Goal: Use online tool/utility: Use online tool/utility

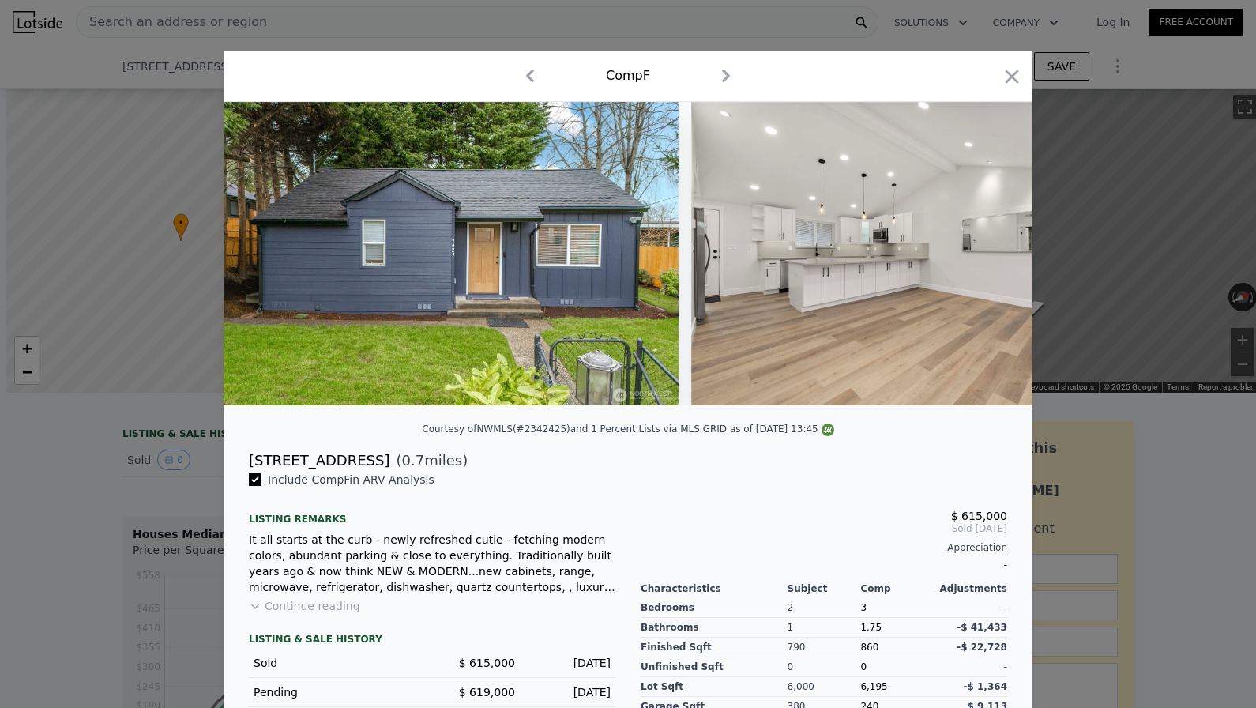
scroll to position [0, 500]
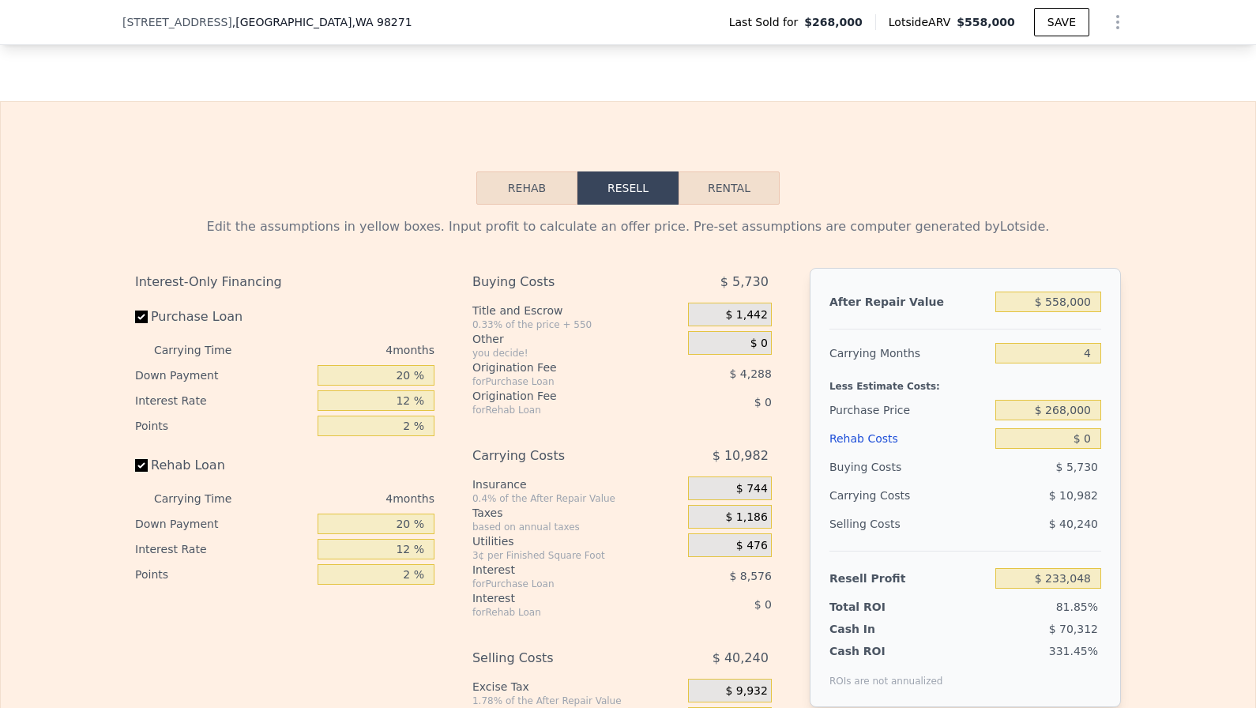
scroll to position [2396, 0]
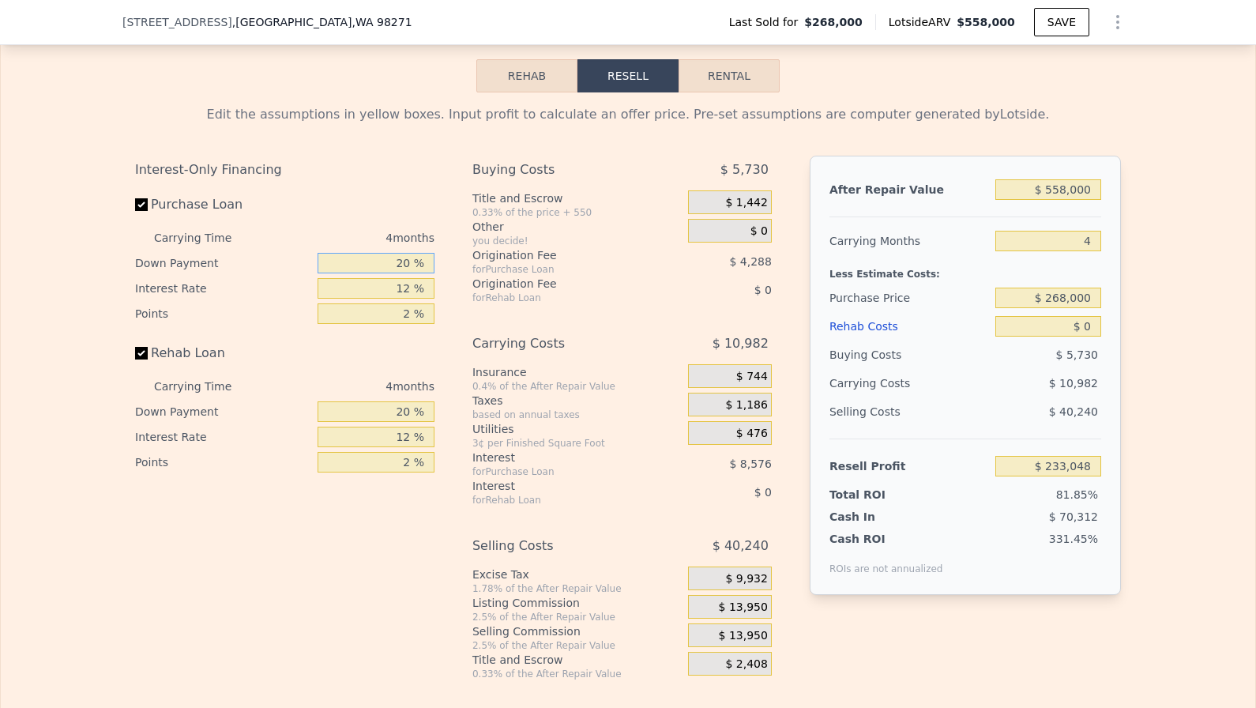
click at [394, 264] on input "20 %" at bounding box center [376, 263] width 117 height 21
type input "1 %"
type input "$ 229,994"
type input "10 %"
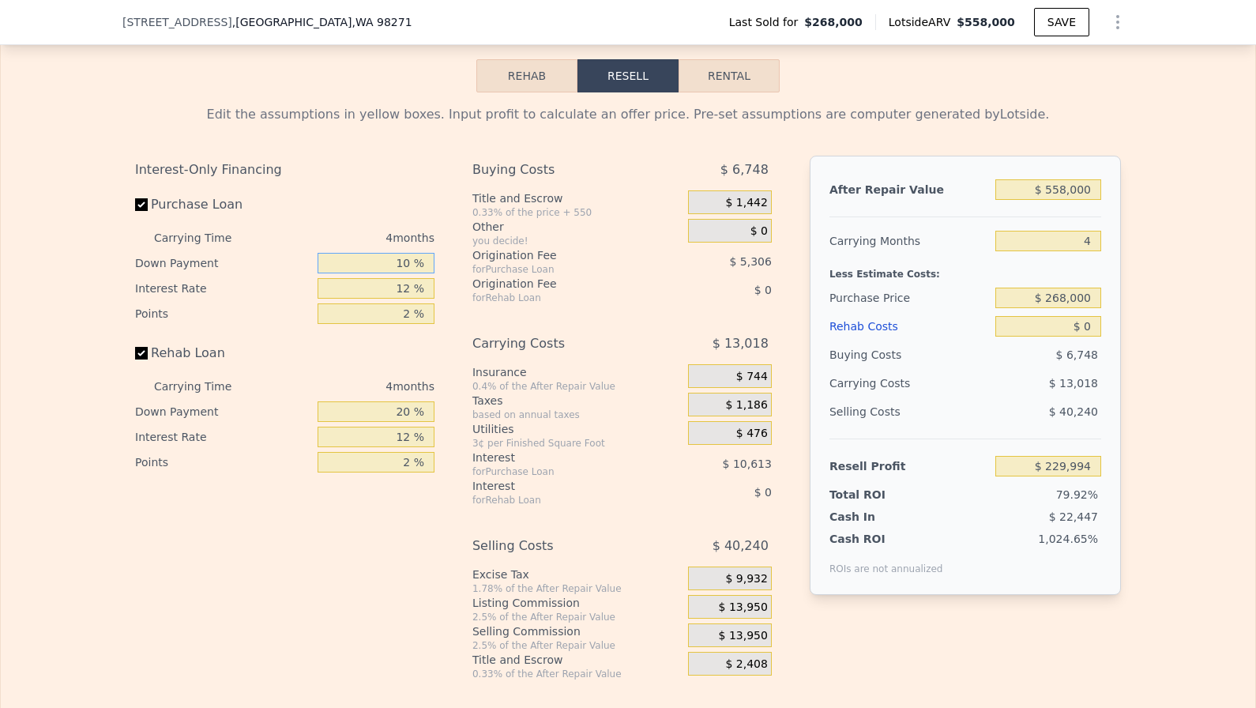
type input "$ 231,440"
type input "10 %"
type input "1 %"
type input "$ 240,284"
type input "10 %"
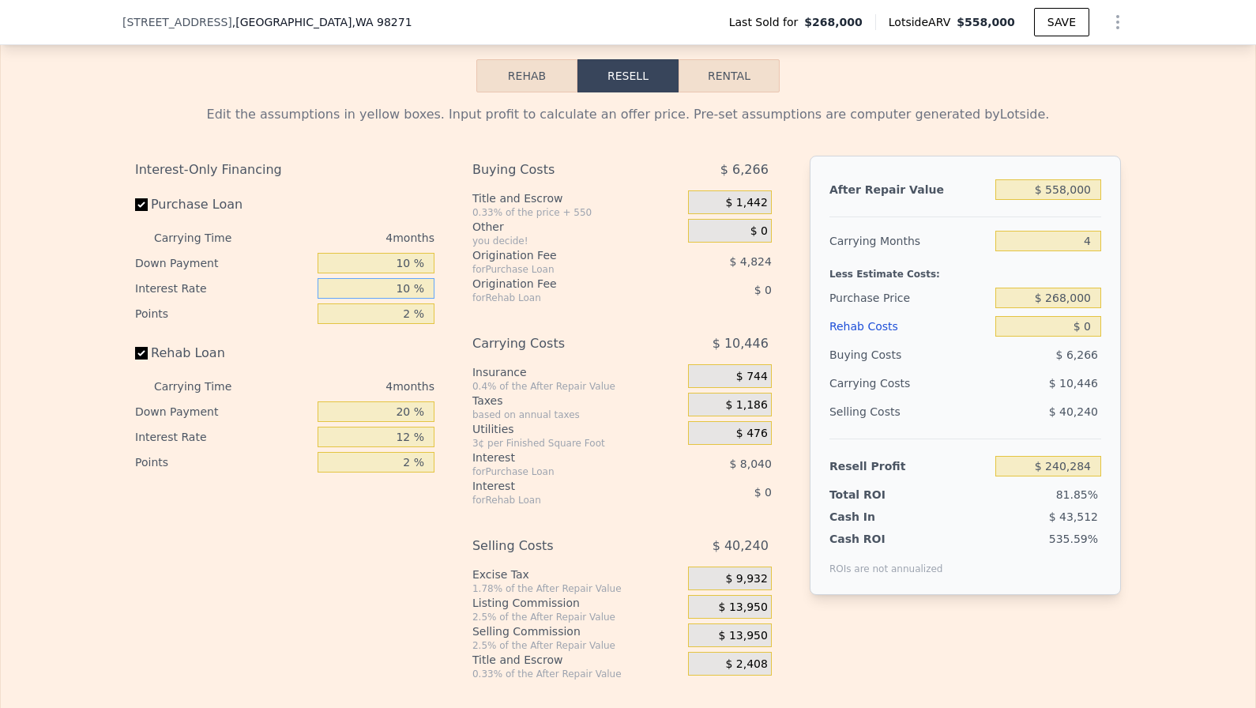
type input "$ 233,048"
type input "10 %"
type input "1 %"
type input "$ 235,460"
type input "10 %"
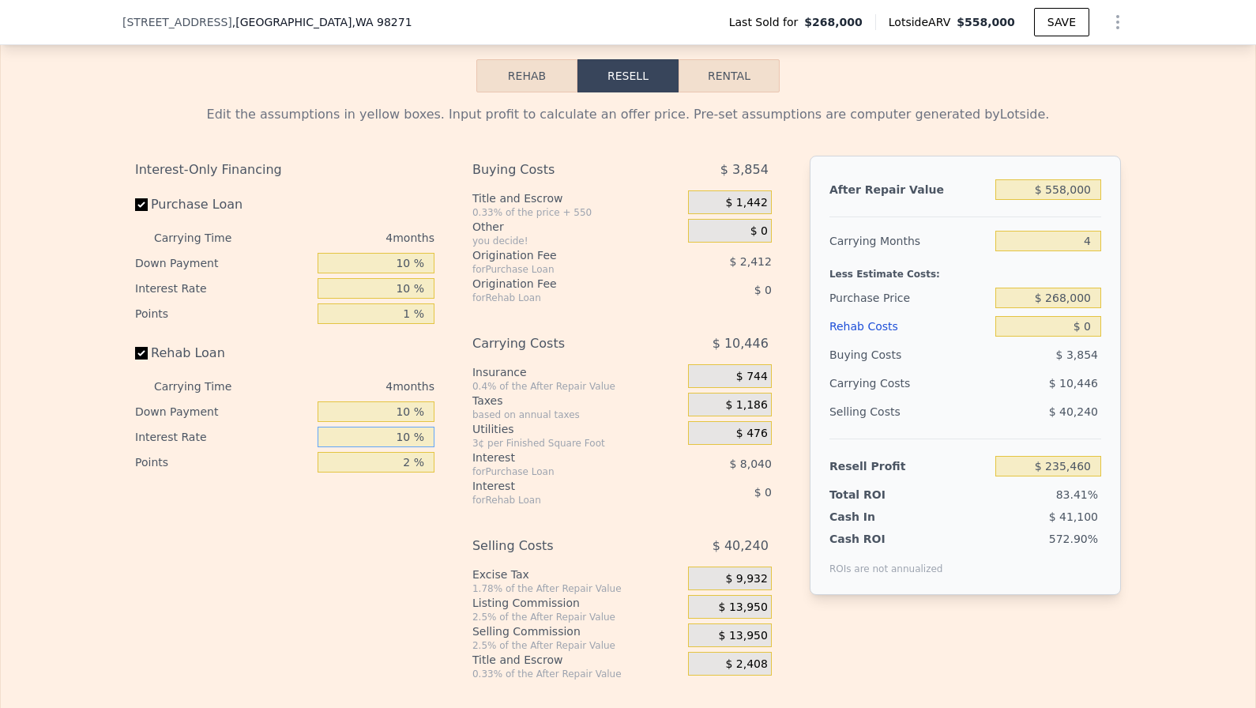
type input "10 %"
type input "1 %"
click at [1087, 196] on input "$ 558,000" at bounding box center [1049, 189] width 106 height 21
type input "$ 5"
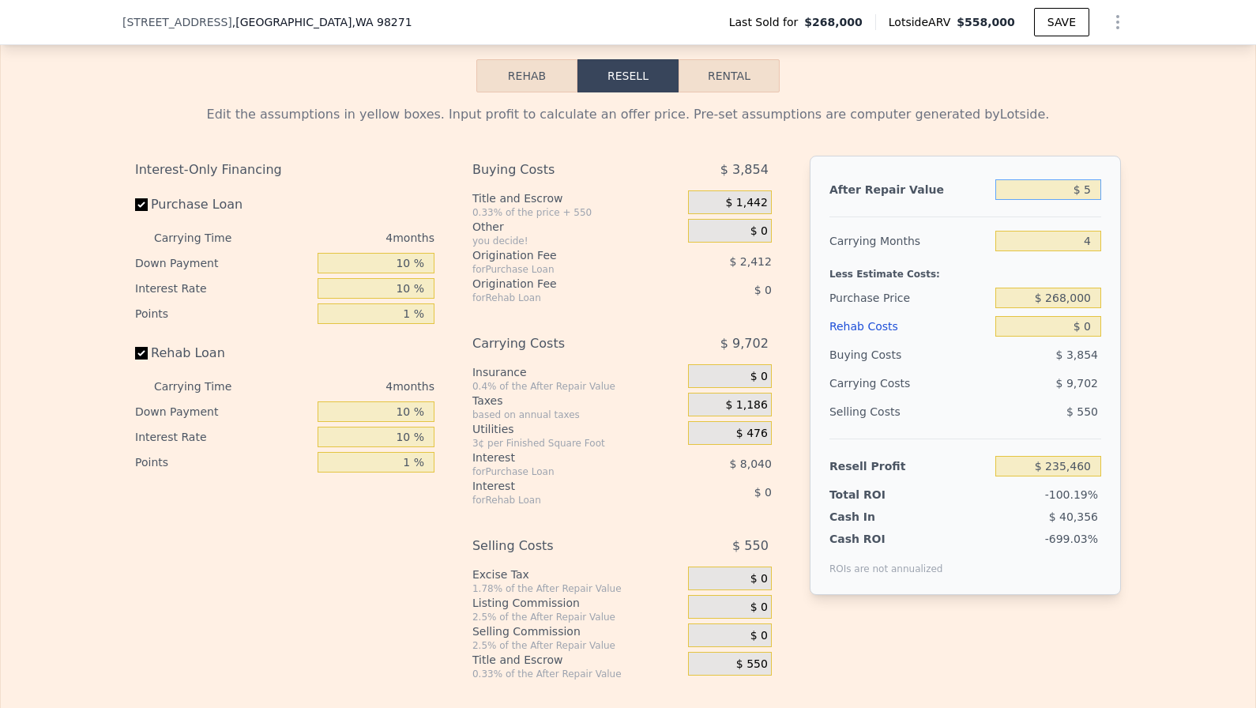
type input "-$ 282,101"
type input "$ 56"
type input "-$ 282,053"
type input "$ 560"
type input "-$ 281,587"
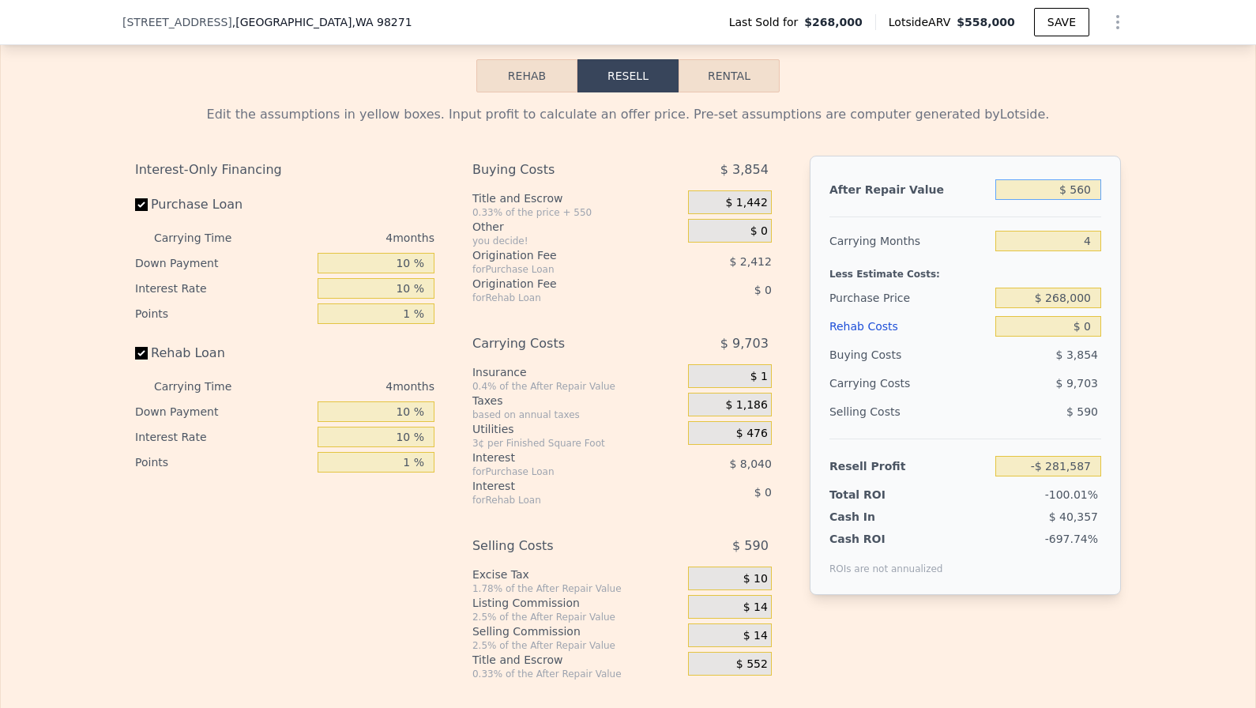
type input "$ 5,600"
type input "-$ 276,912"
type input "$ 56,000"
type input "-$ 230,164"
type input "$ 560,000"
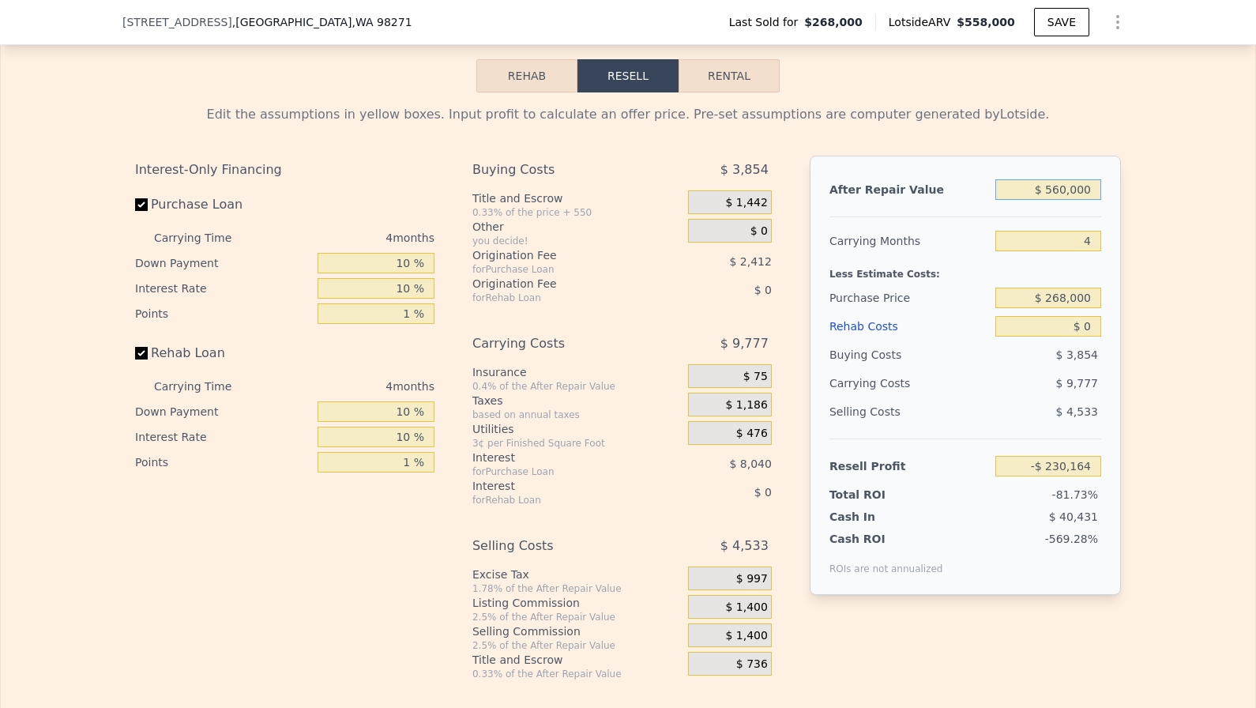
type input "$ 237,314"
click at [1037, 247] on input "4" at bounding box center [1049, 241] width 106 height 21
type input "3"
type input "$ 239,927"
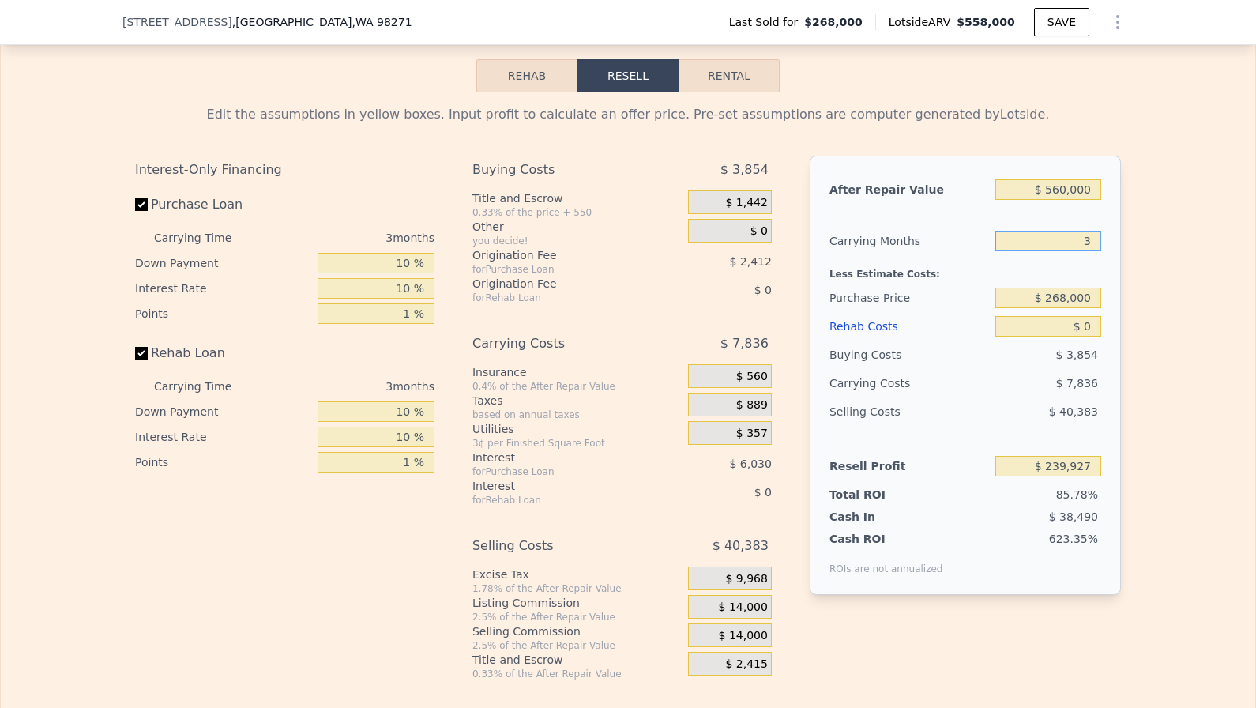
type input "3"
click at [1098, 298] on input "$ 268,000" at bounding box center [1049, 298] width 106 height 21
type input "$ 365,000"
type input "$ 139,547"
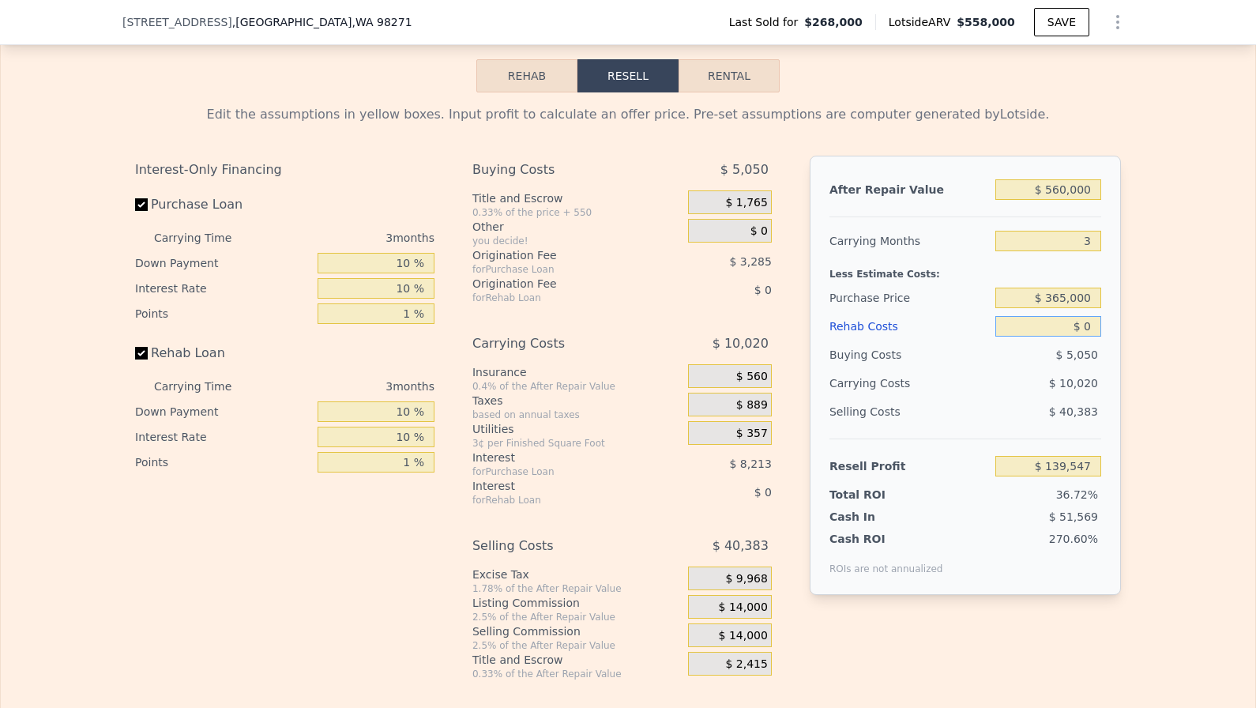
type input "$ 1"
type input "$ 139,546"
type input "$ 10"
type input "$ 139,537"
type input "$ 100"
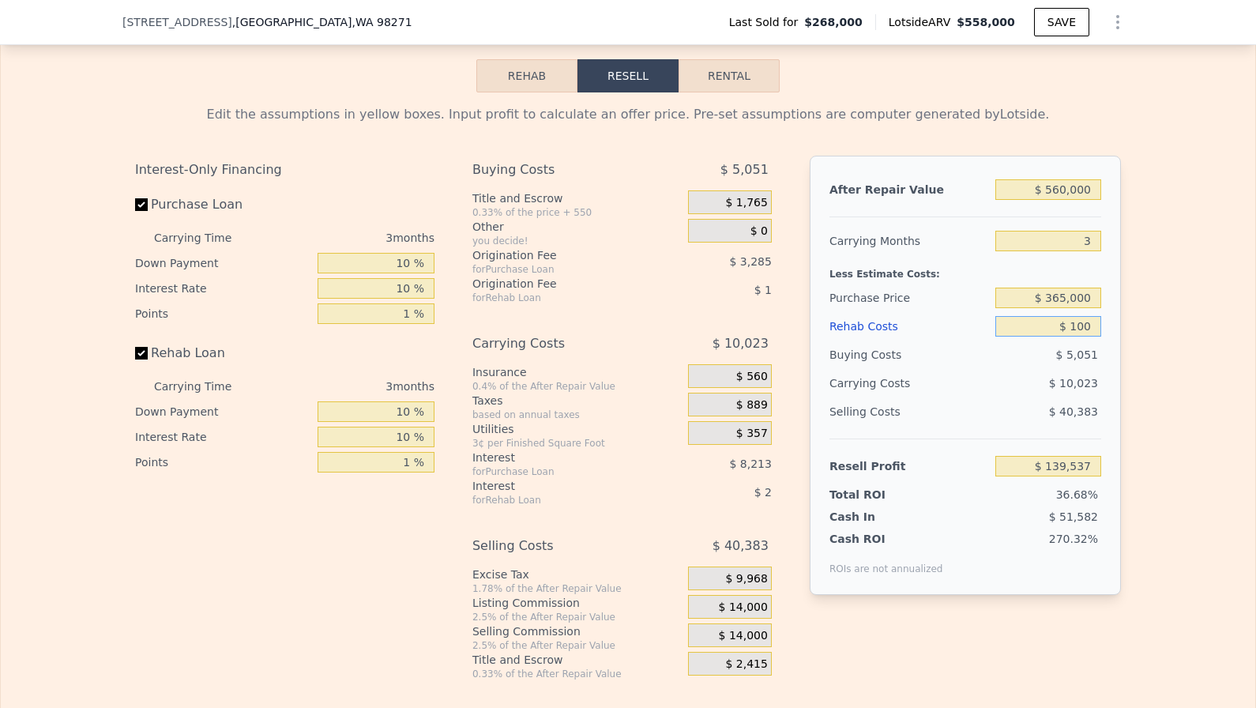
type input "$ 139,443"
type input "$ 1,000"
type input "$ 138,514"
type input "$ 10,000"
type input "$ 129,232"
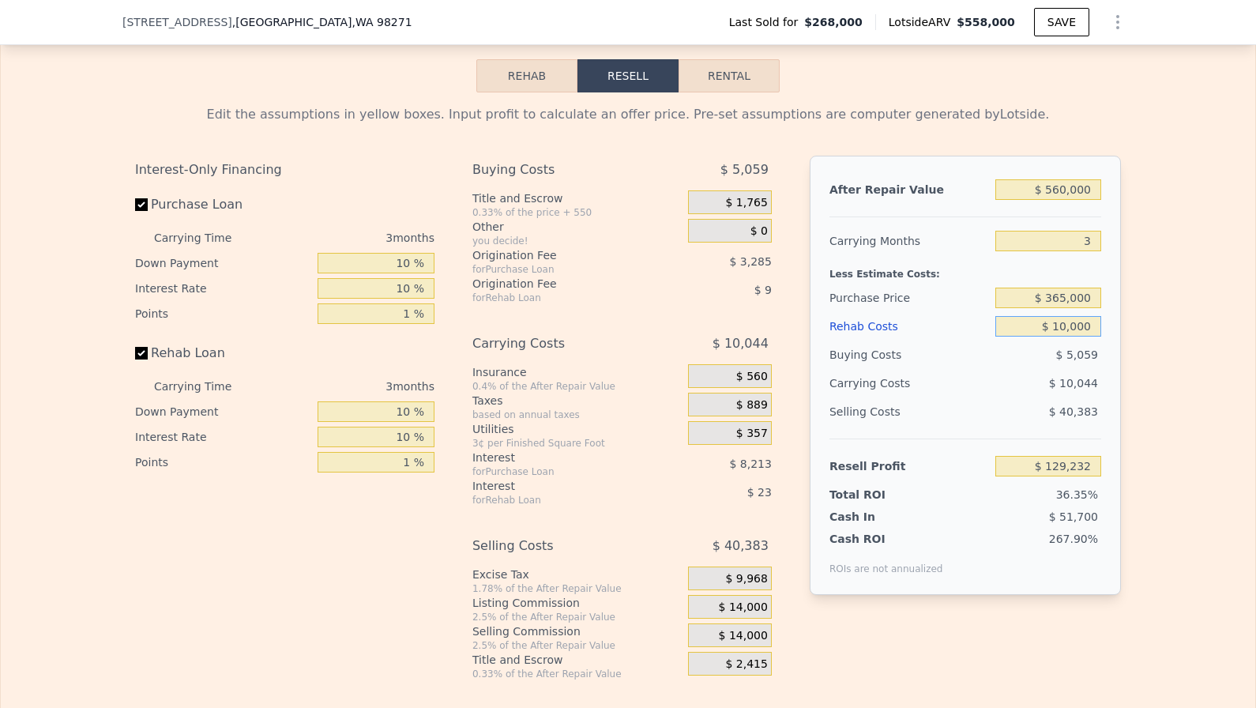
type input "$ 100,000"
type input "$ 36,397"
type input "$ 10,000"
type input "$ 129,232"
type input "$ 1,000"
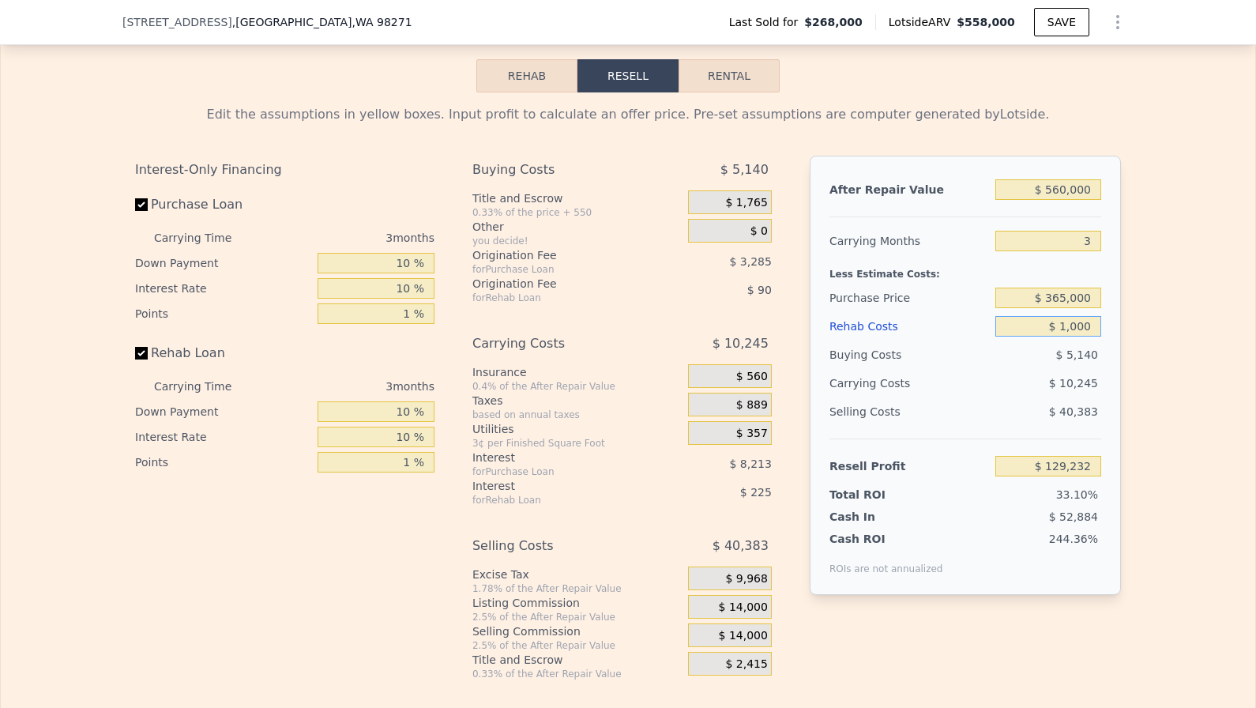
type input "$ 138,514"
type input "$ 100"
type input "$ 139,443"
type input "$ 10"
type input "$ 139,537"
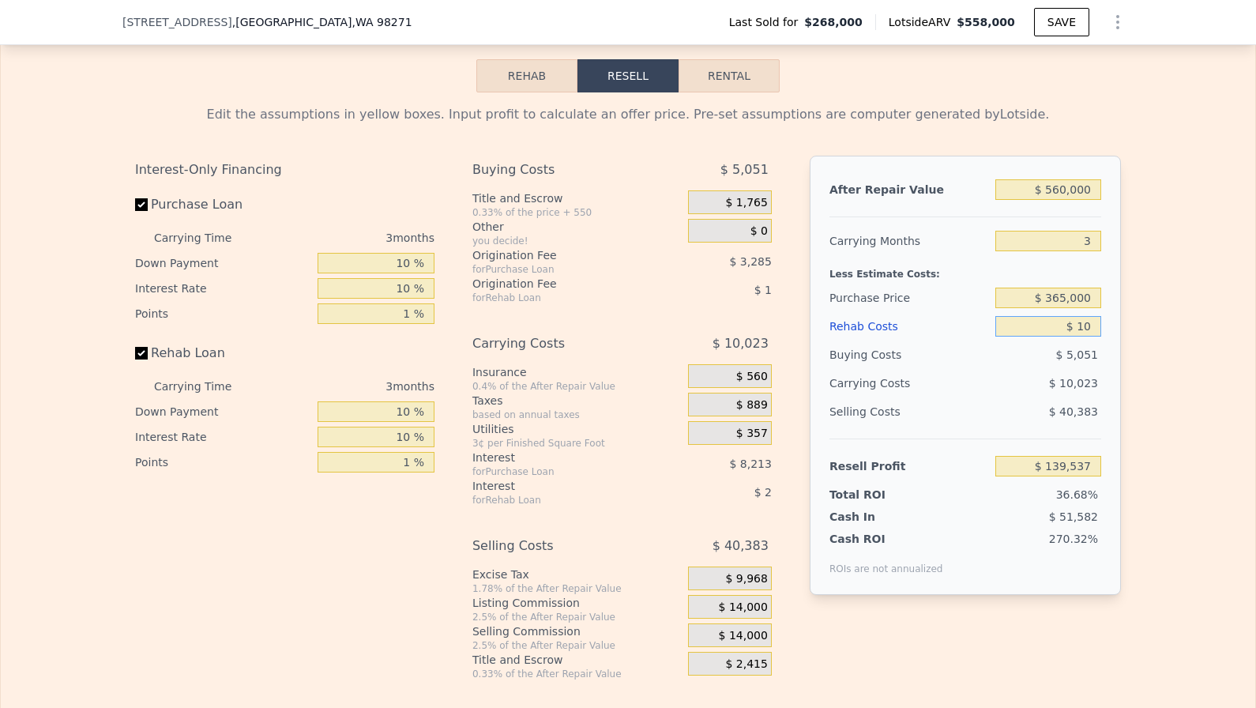
type input "$ 1"
type input "$ 139,546"
type input "$ 6"
type input "$ 139,541"
type input "$ 60"
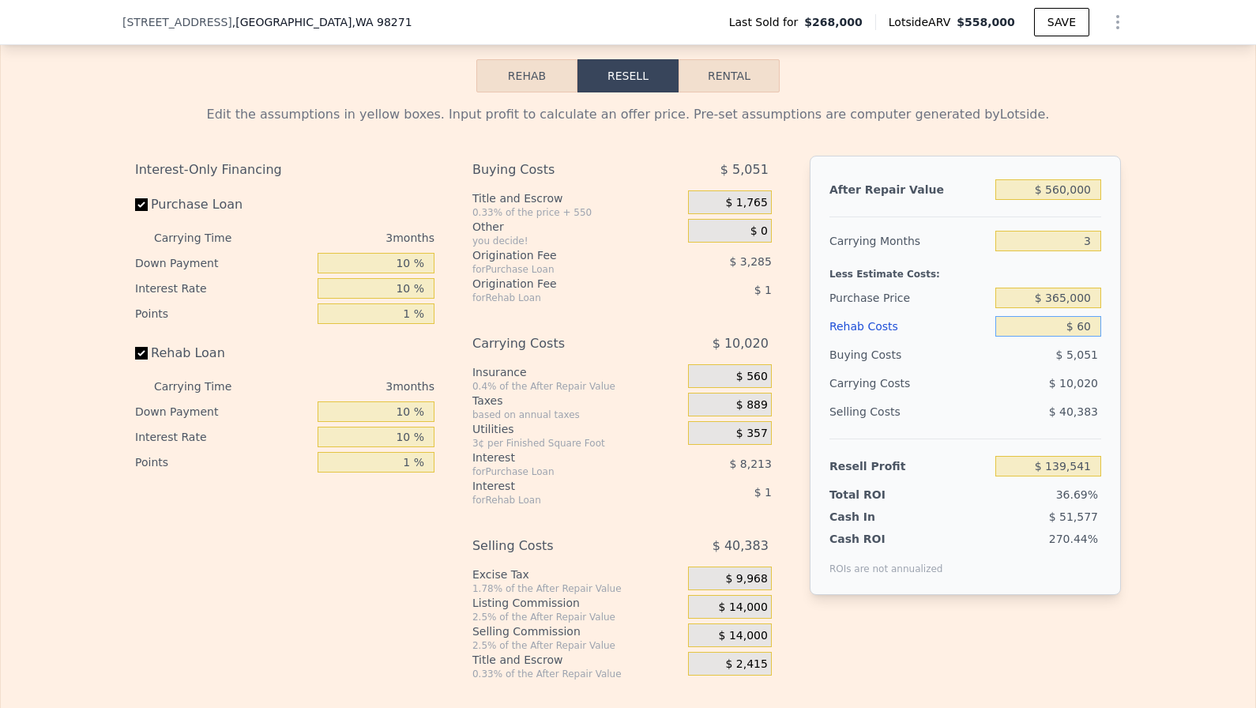
type input "$ 139,486"
type input "$ 600"
type input "$ 138,927"
type input "$ 6,000"
type input "$ 133,358"
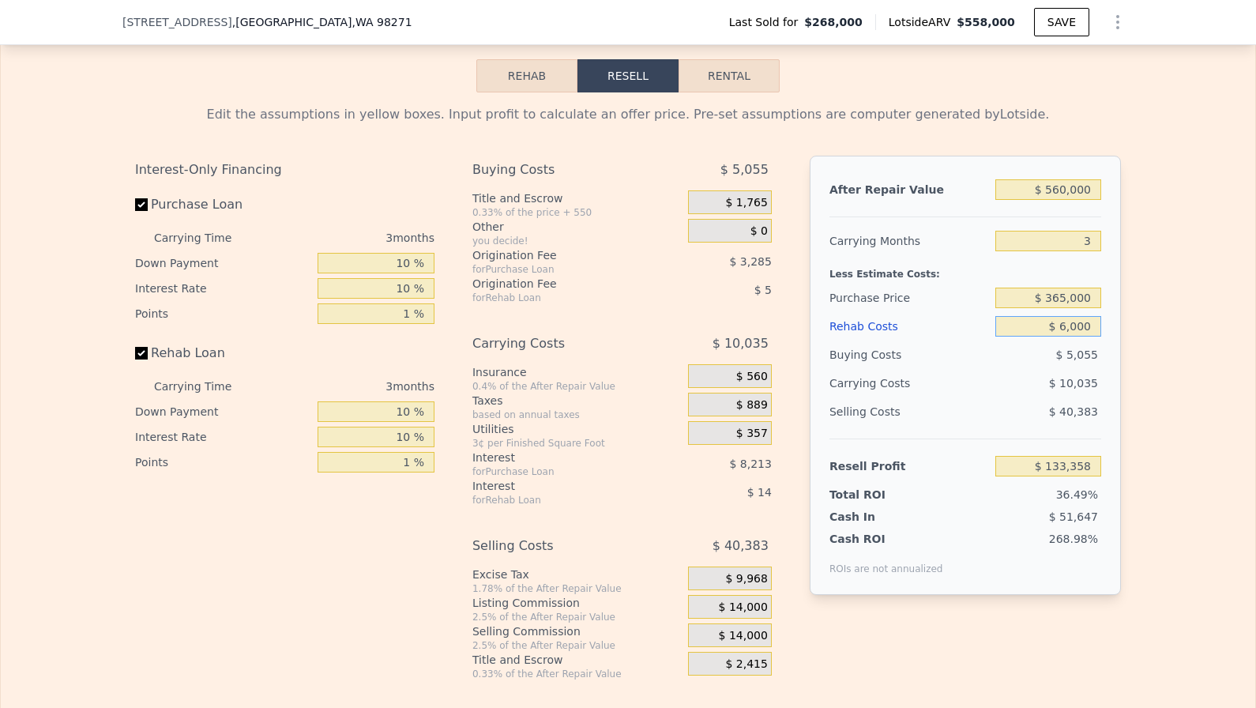
type input "$ 60,000"
type input "$ 77,657"
click at [756, 607] on span "$ 14,000" at bounding box center [743, 608] width 49 height 14
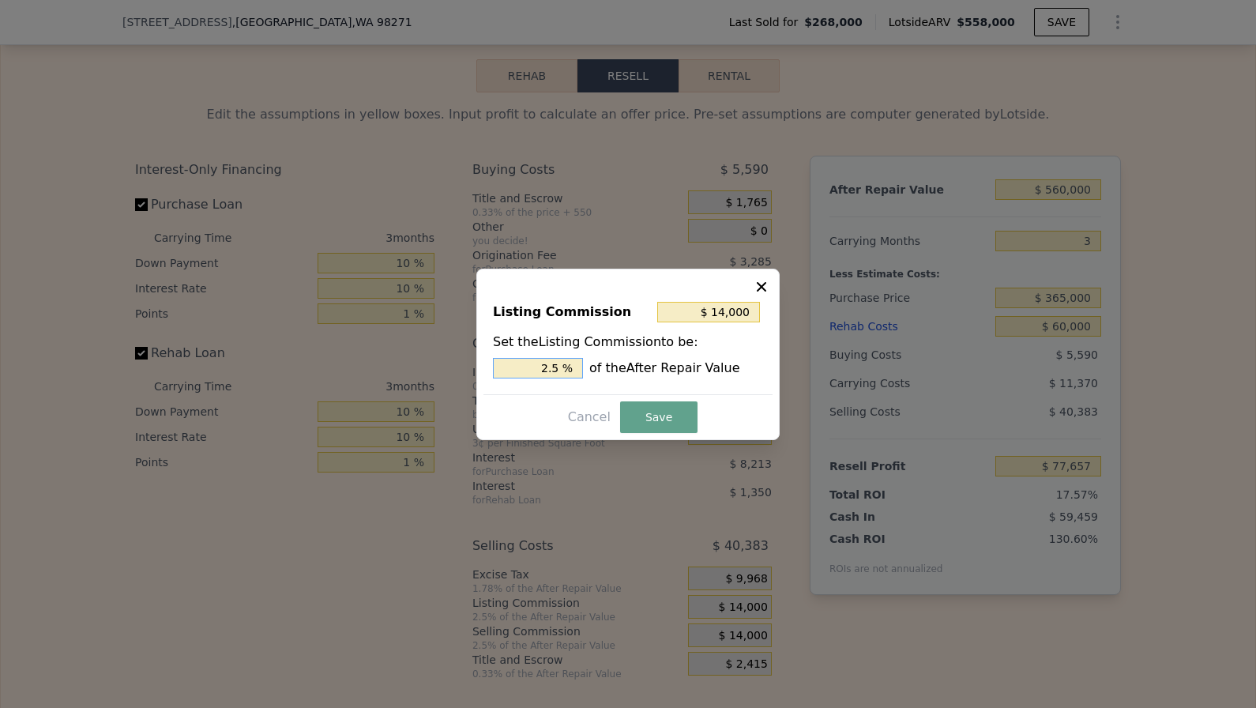
click at [510, 369] on input "2.5 %" at bounding box center [538, 368] width 90 height 21
type input "$ 0"
type input "0 %"
click at [669, 428] on button "Save" at bounding box center [658, 417] width 77 height 32
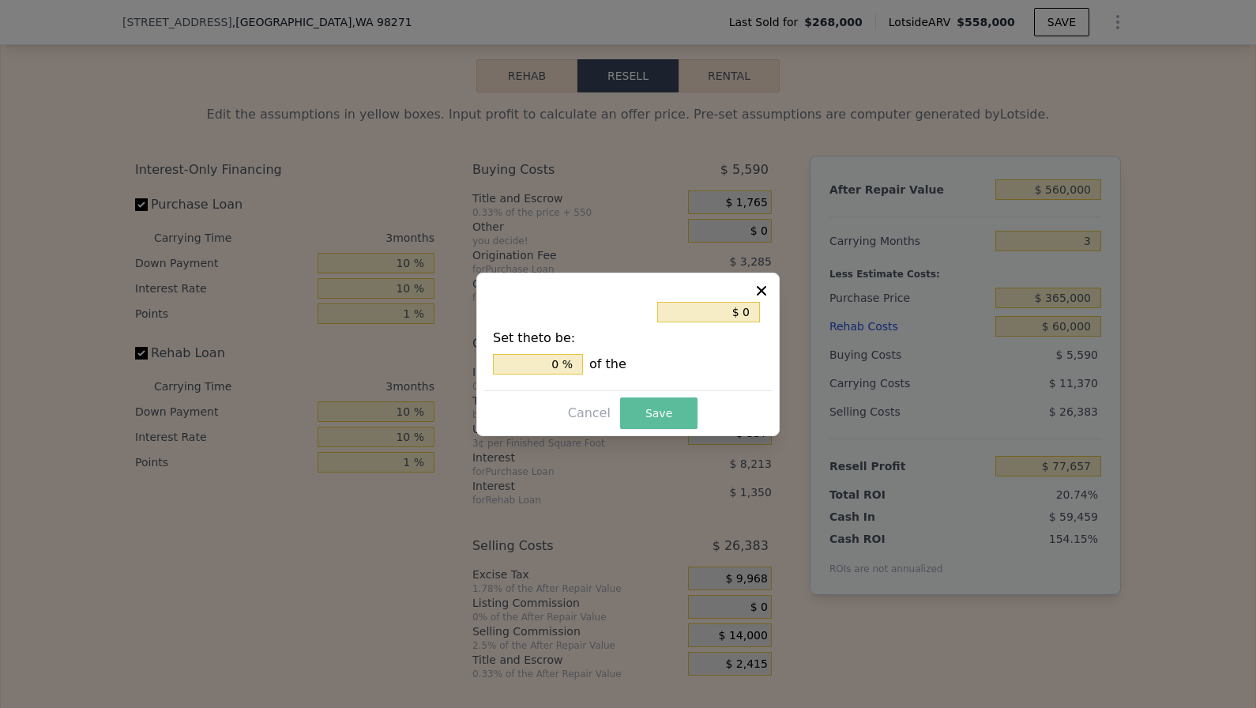
type input "$ 91,657"
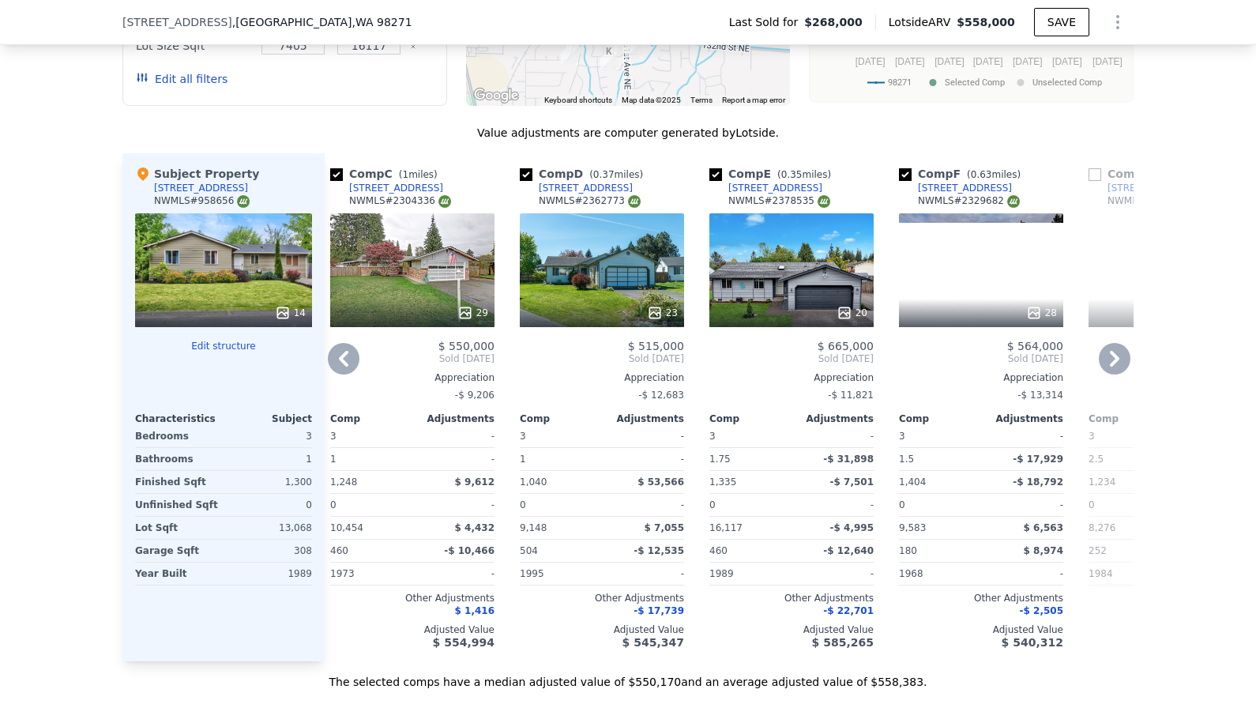
scroll to position [0, 396]
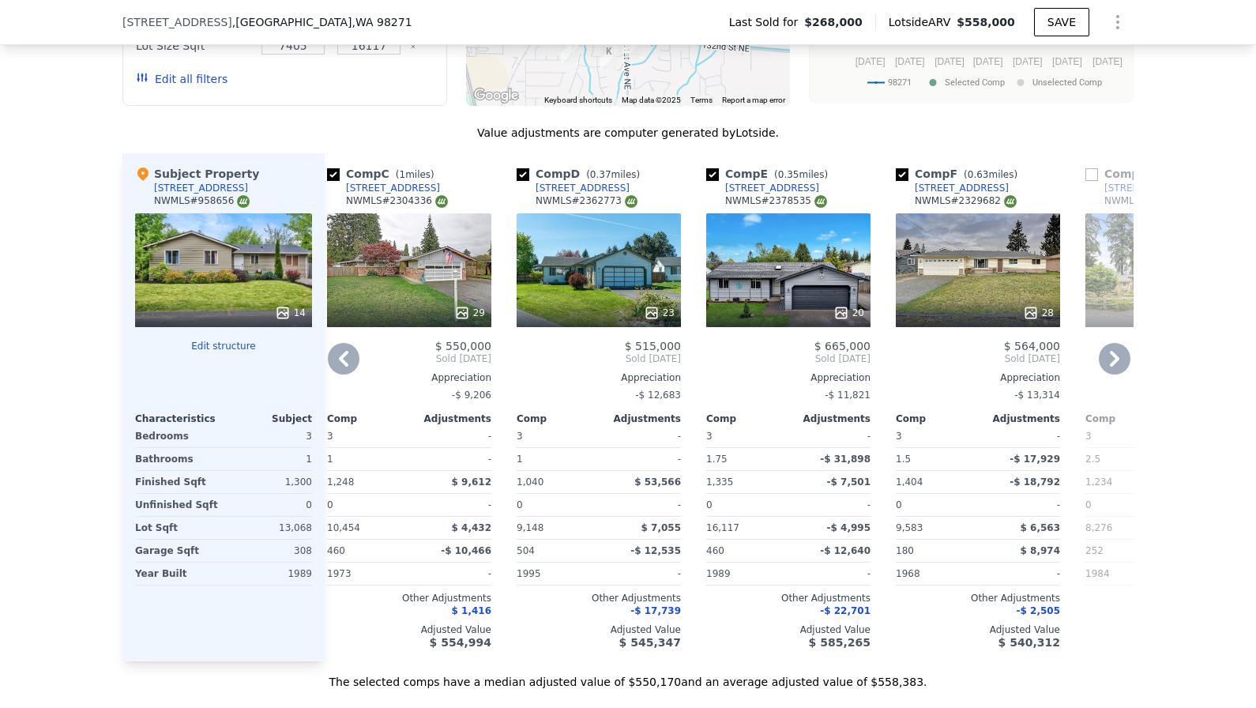
click at [712, 169] on input "checkbox" at bounding box center [712, 174] width 13 height 13
checkbox input "false"
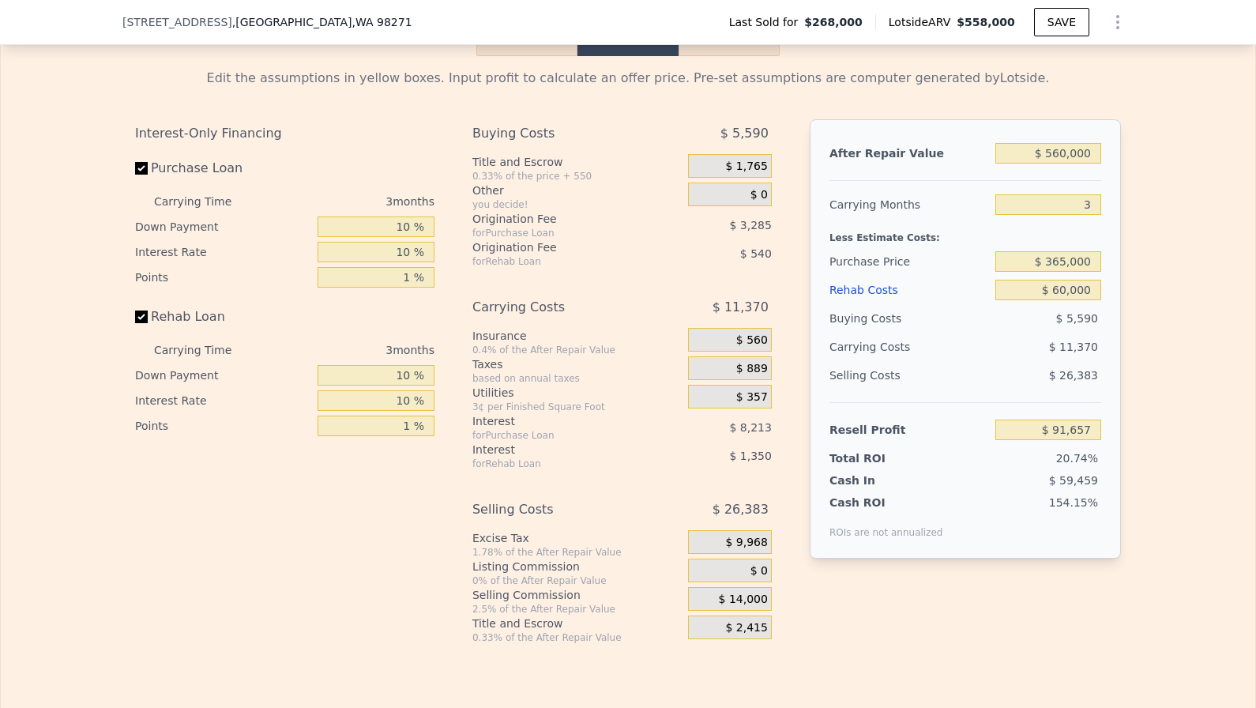
scroll to position [2436, 0]
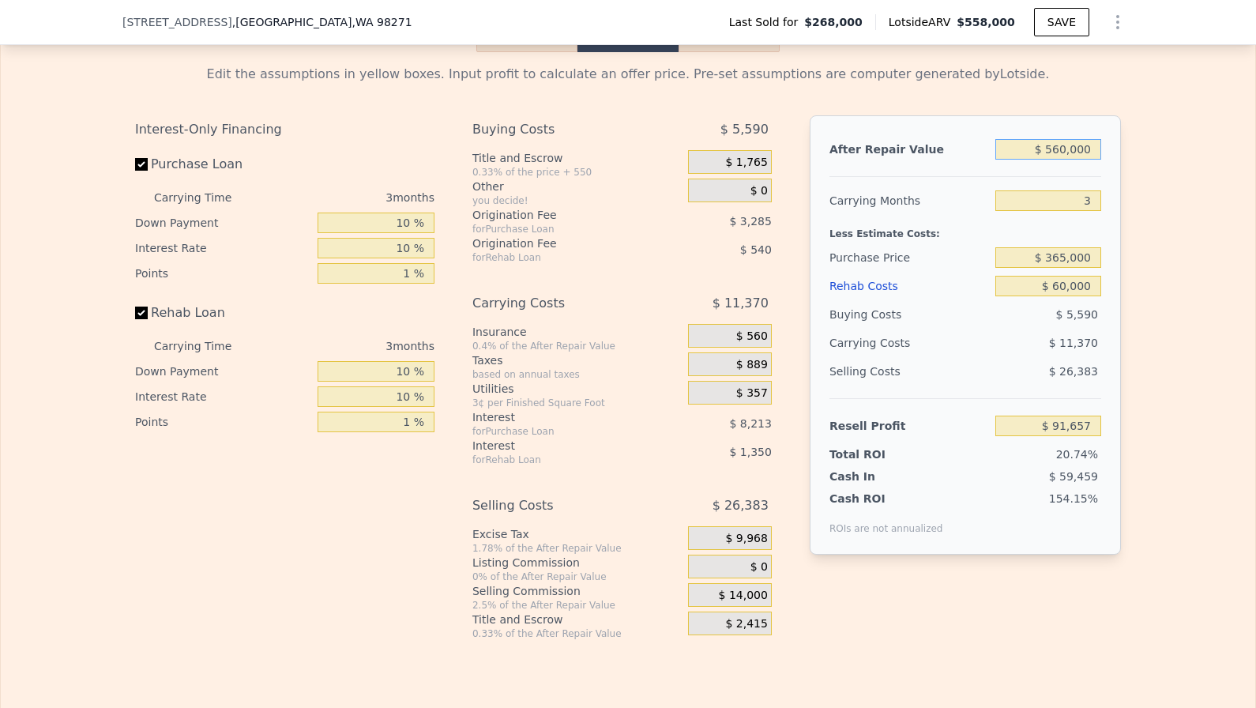
click at [1081, 148] on input "$ 560,000" at bounding box center [1049, 149] width 106 height 21
type input "$ 5"
type input "-$ 441,945"
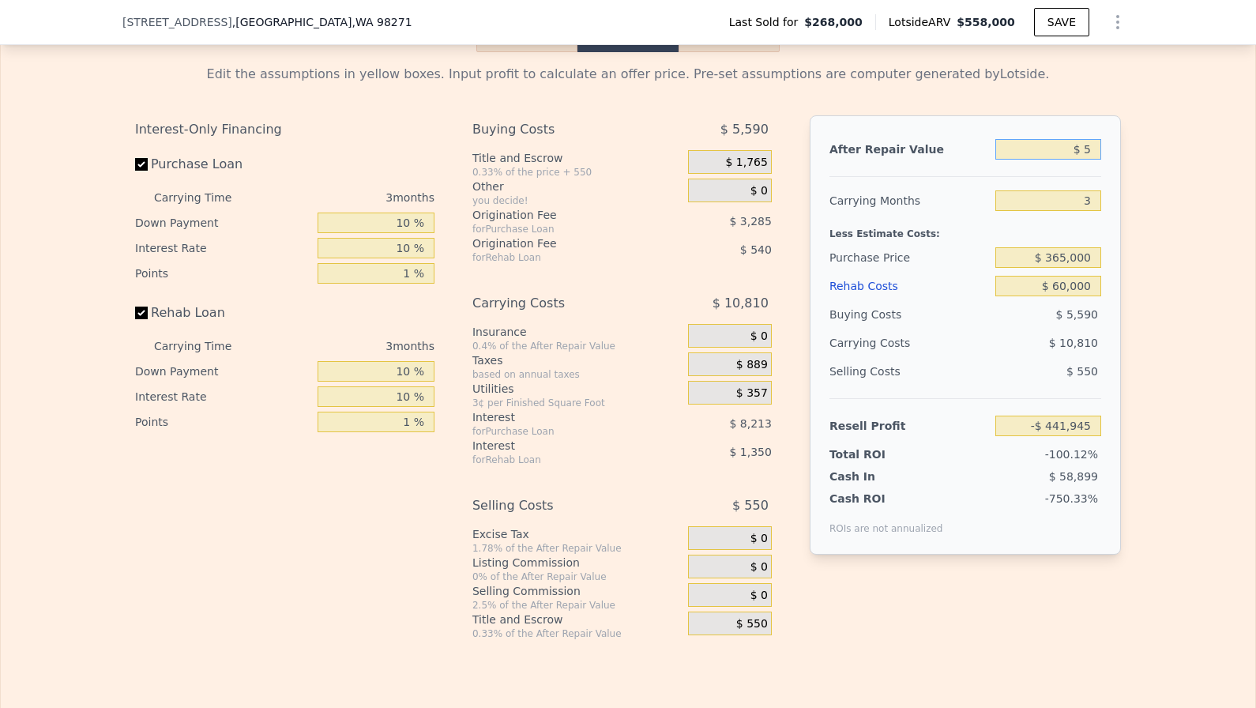
type input "$ 57"
type input "-$ 441,895"
type input "$ 575"
type input "-$ 441,402"
type input "$ 5,750"
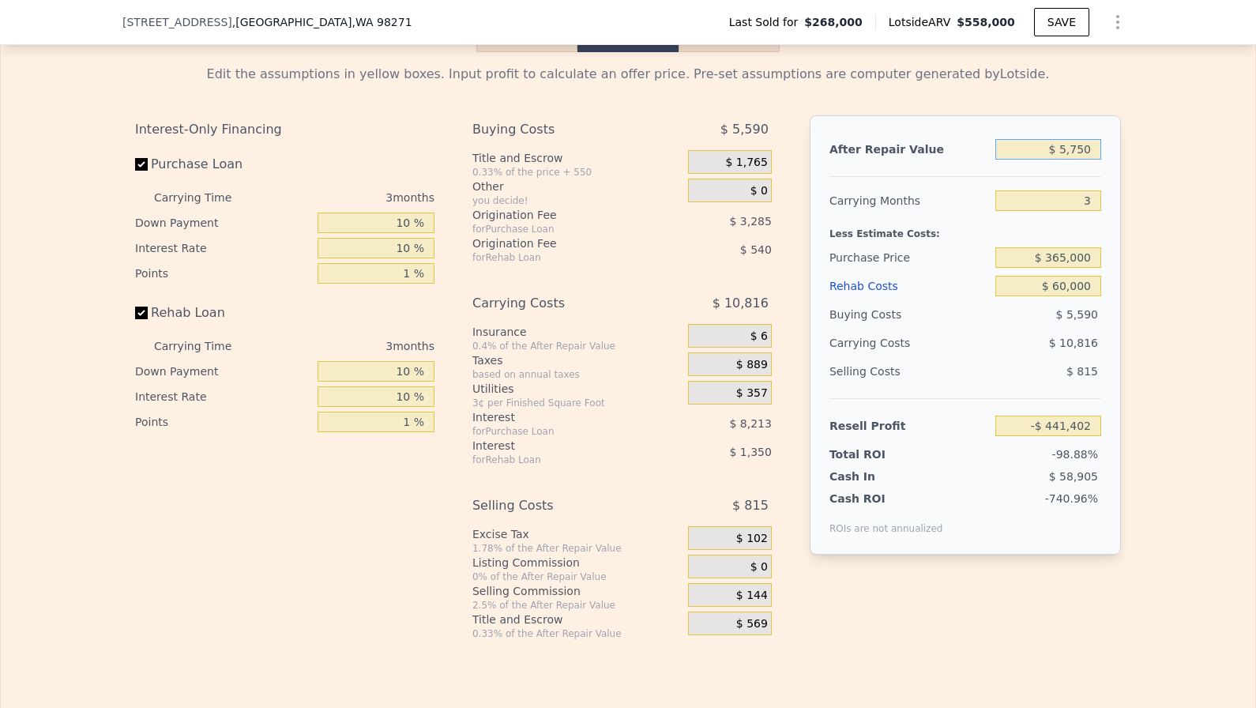
type input "-$ 436,471"
type input "$ 57,500"
type input "-$ 387,161"
type input "$ 575,000"
type input "$ 105,950"
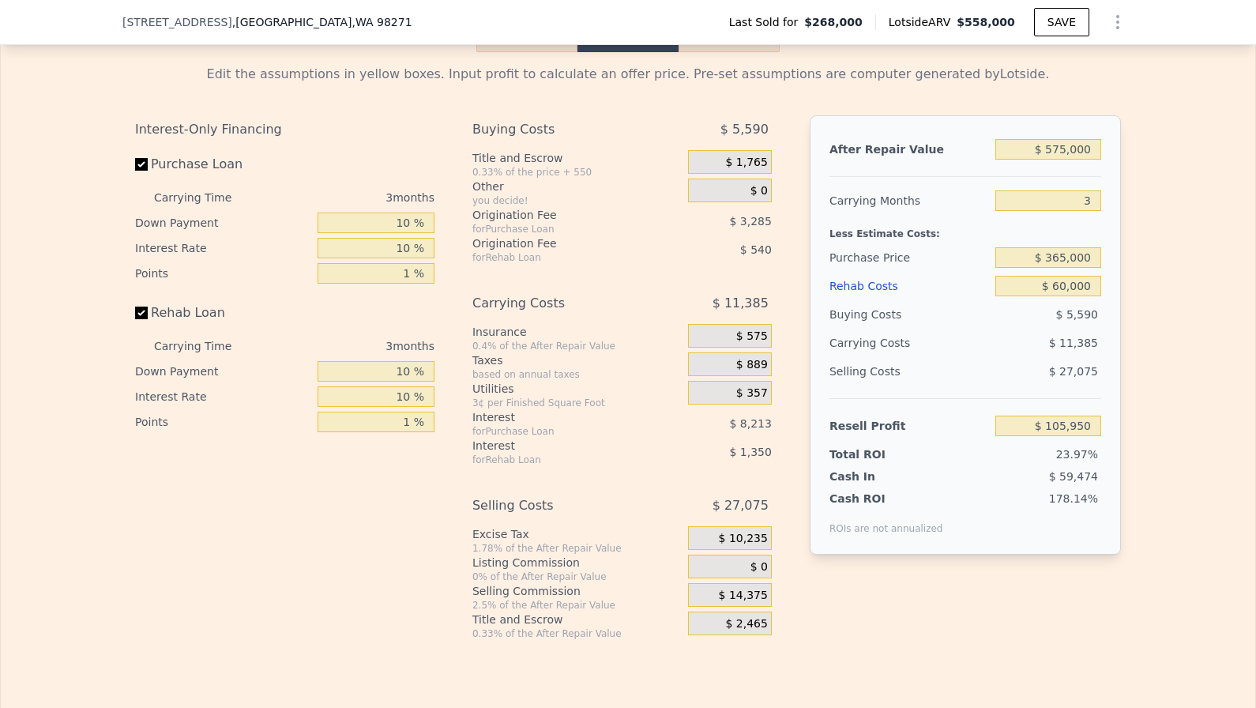
click at [1070, 269] on div "$ 365,000" at bounding box center [1049, 257] width 106 height 28
click at [1068, 264] on input "$ 365,000" at bounding box center [1049, 257] width 106 height 21
type input "$ 419,000"
click at [1026, 396] on div "Selling Costs $ 27,075" at bounding box center [966, 377] width 272 height 41
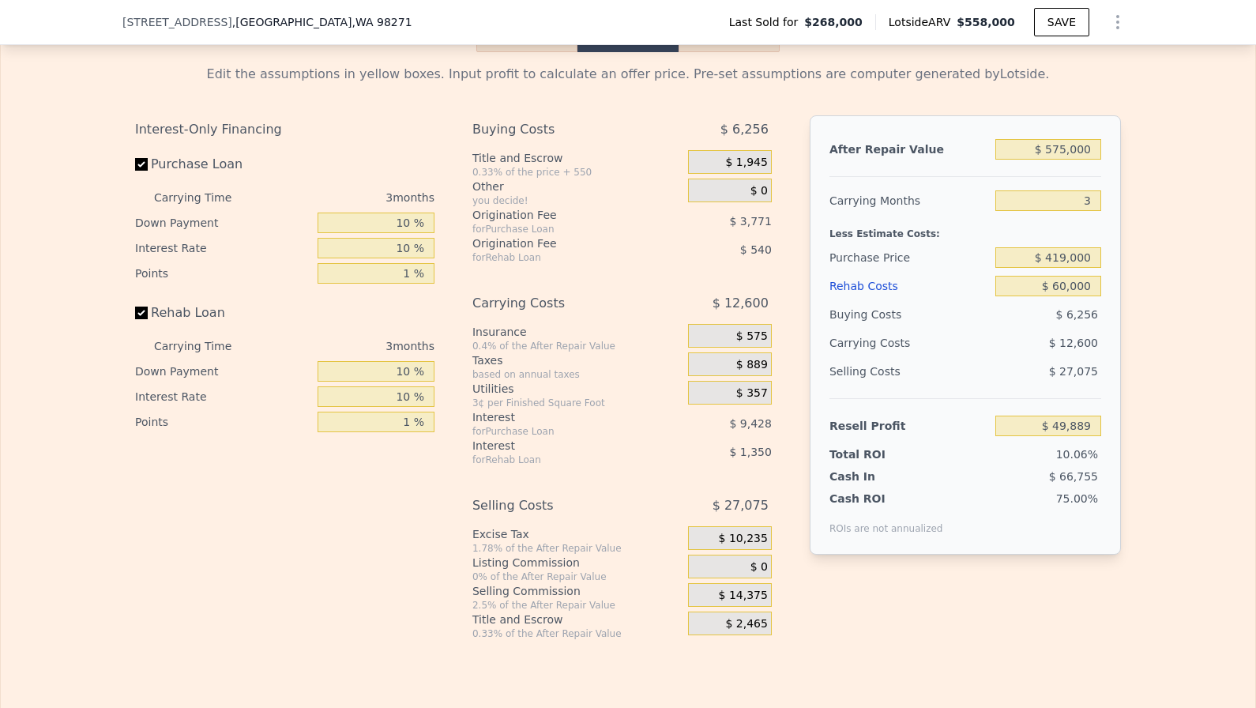
type input "$ 50,069"
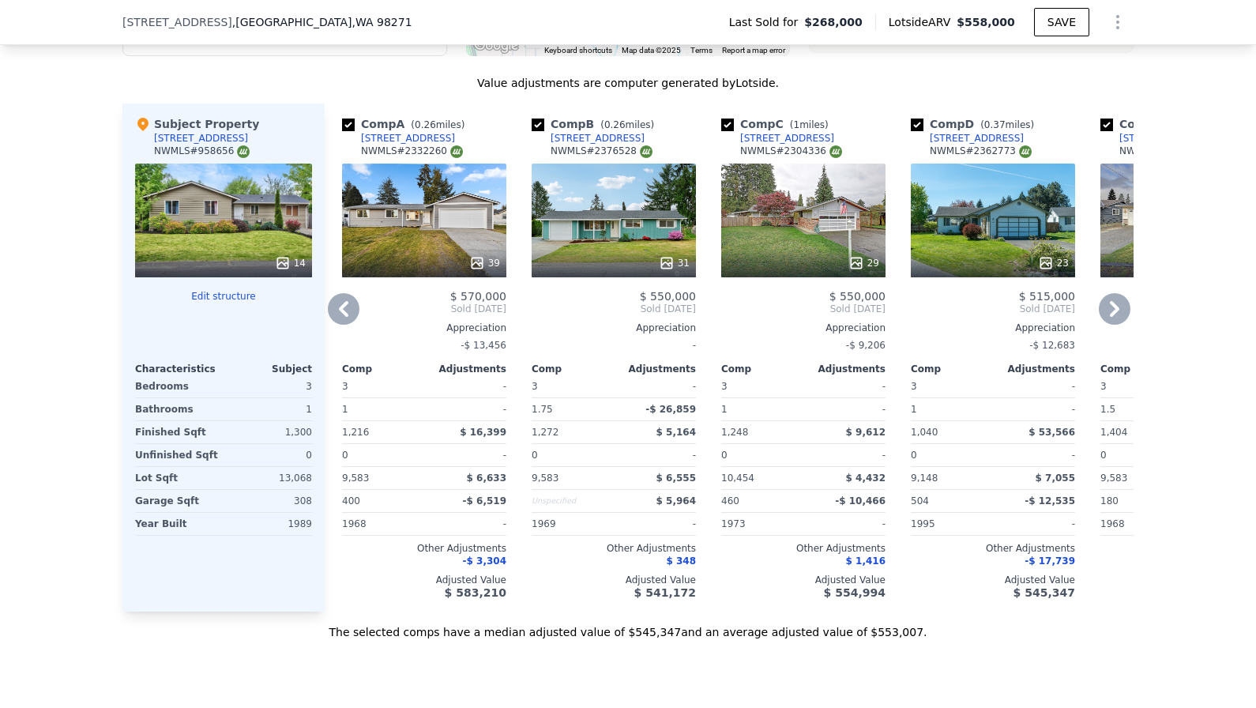
scroll to position [1678, 0]
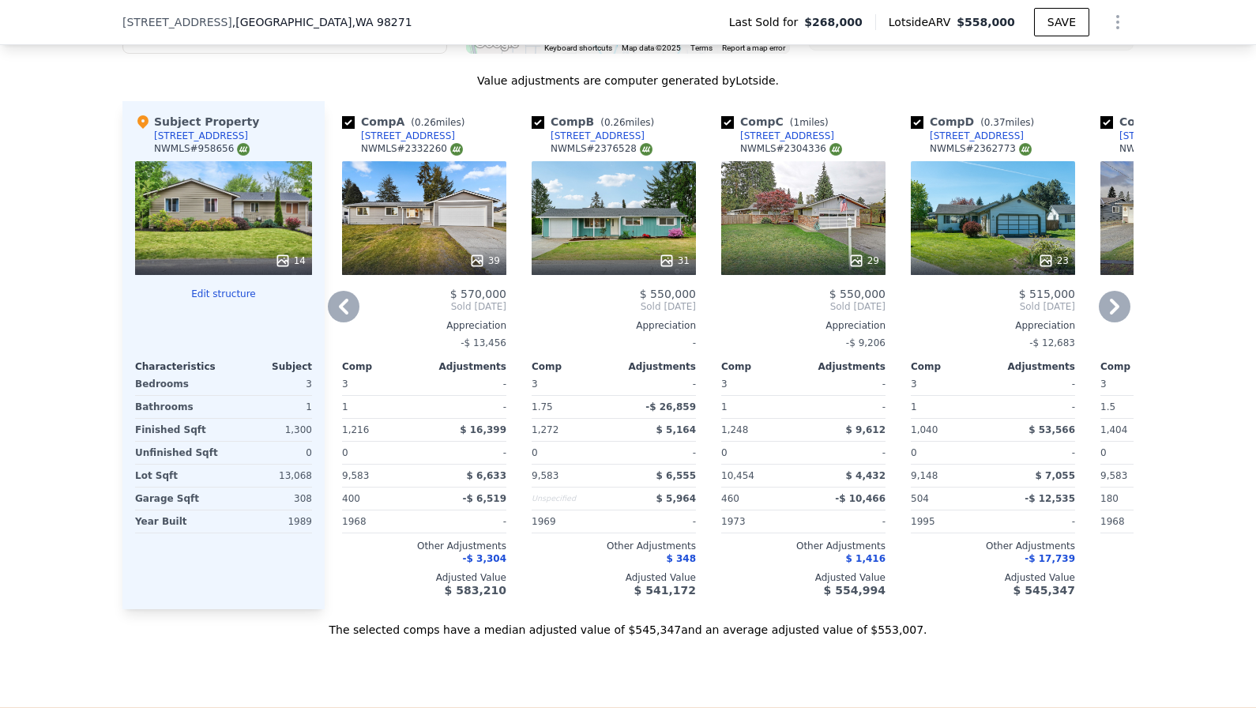
click at [431, 213] on div "39" at bounding box center [424, 218] width 164 height 114
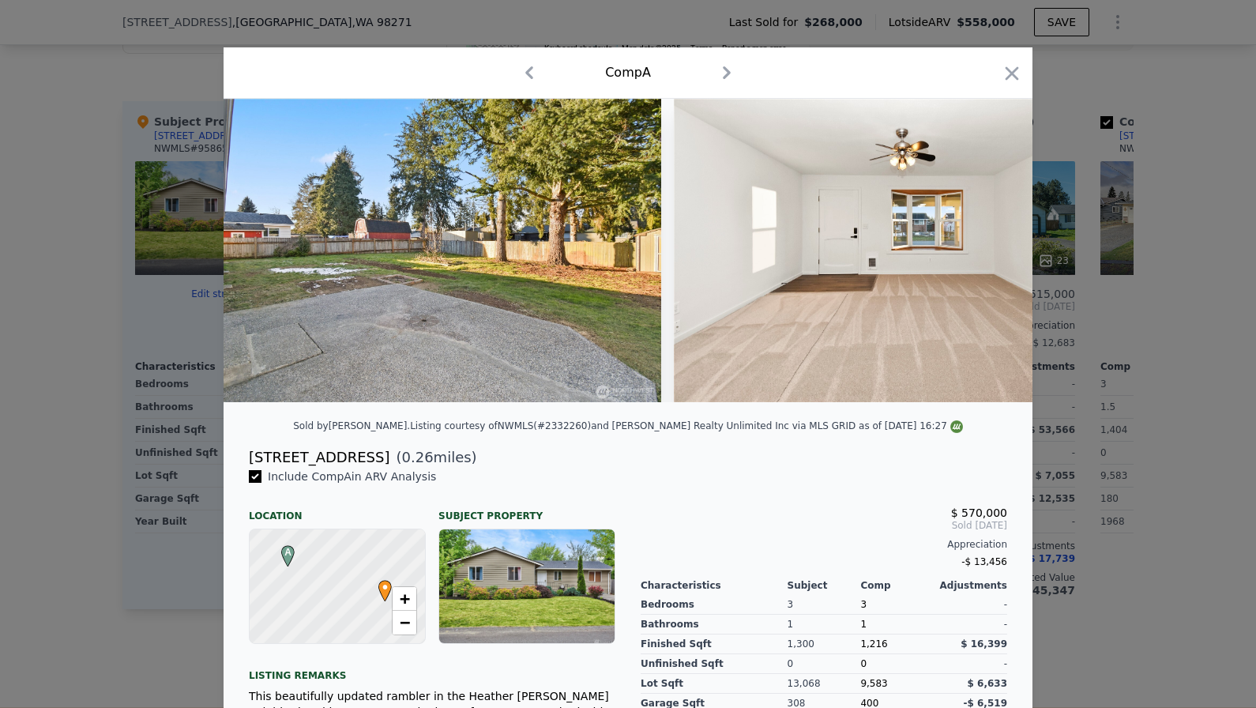
scroll to position [0, 2821]
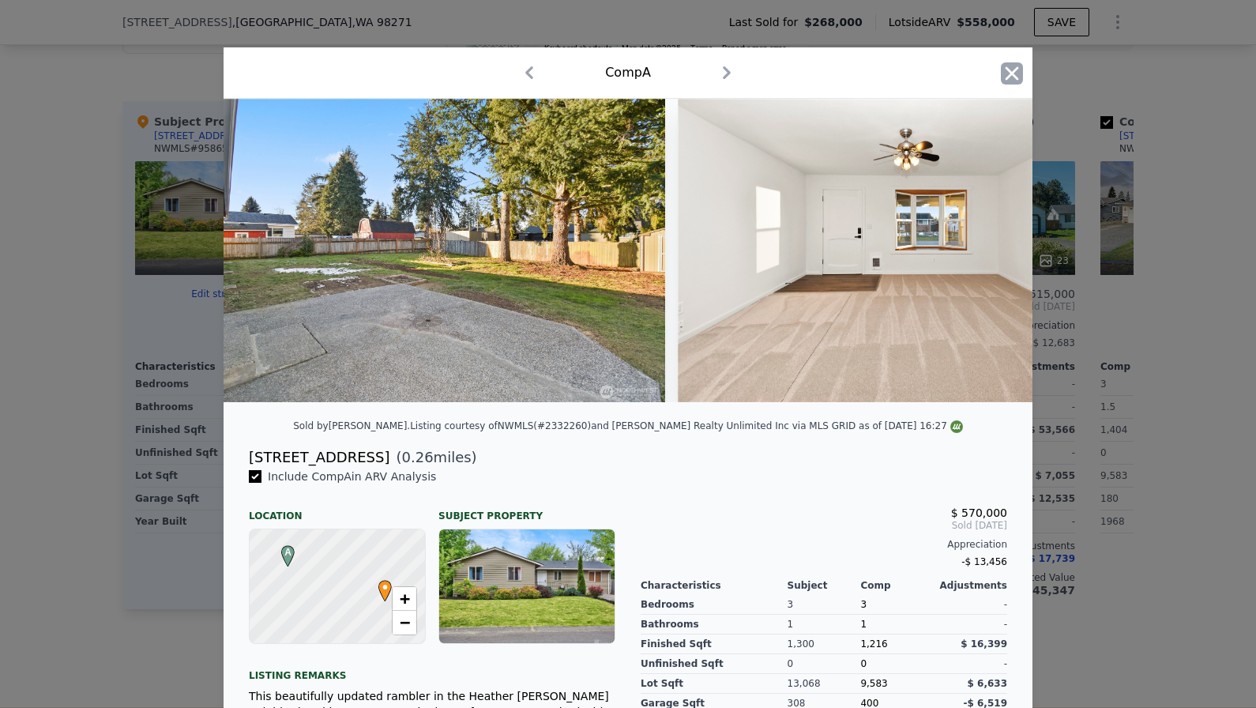
click at [1019, 73] on icon "button" at bounding box center [1012, 73] width 22 height 22
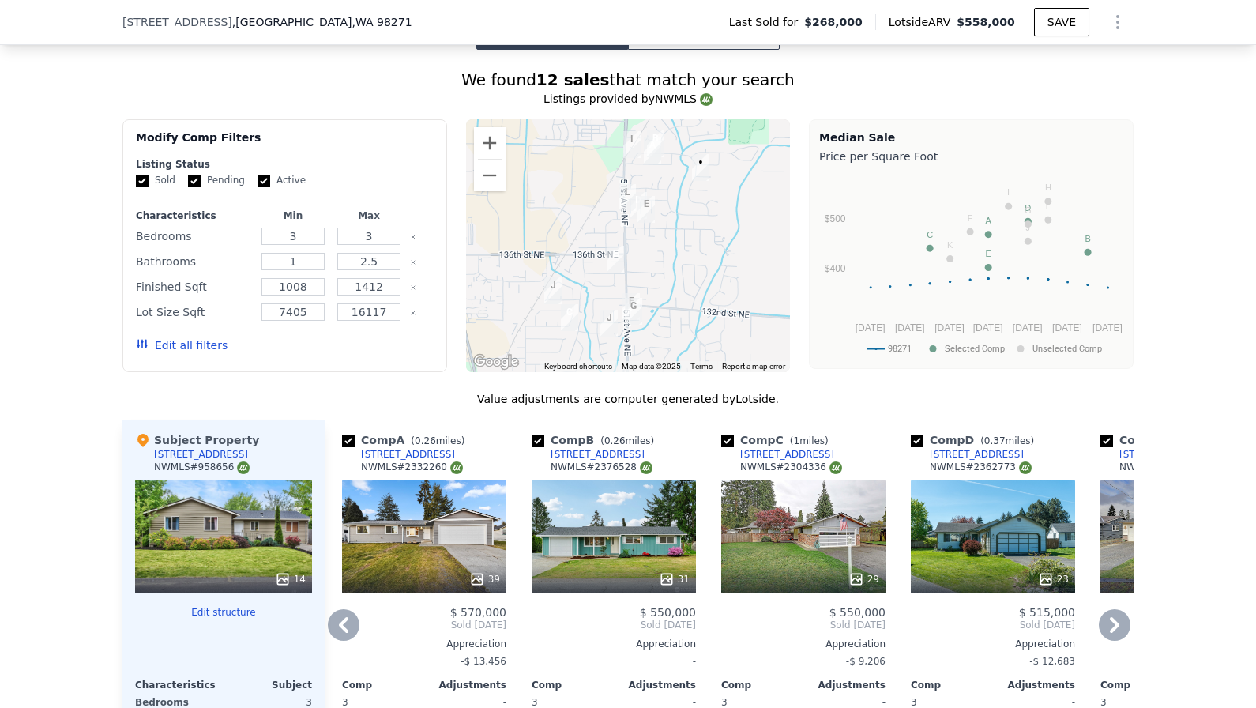
scroll to position [1357, 0]
